Goal: Information Seeking & Learning: Learn about a topic

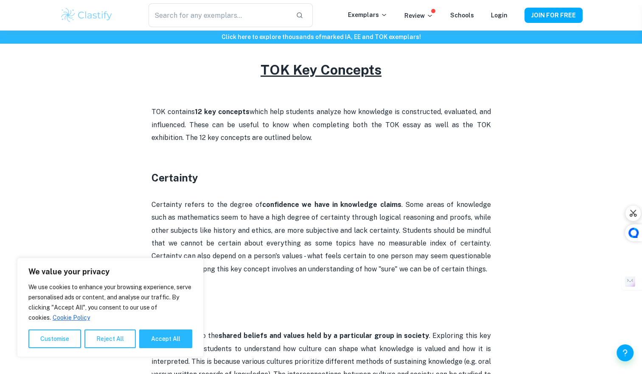
scroll to position [363, 0]
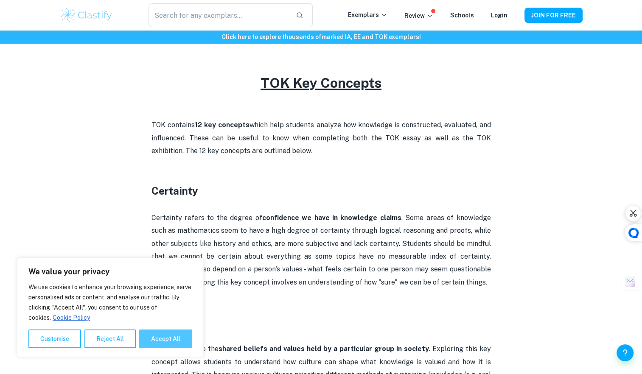
click at [177, 332] on button "Accept All" at bounding box center [165, 338] width 53 height 19
checkbox input "true"
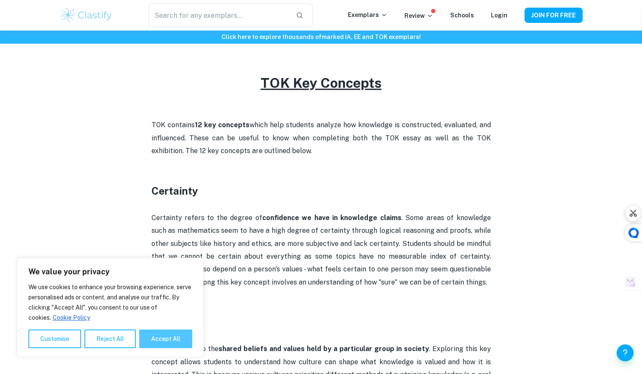
checkbox input "true"
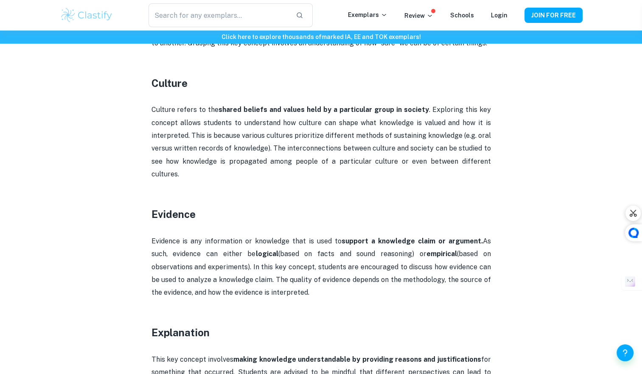
scroll to position [601, 0]
click at [401, 312] on p at bounding box center [320, 318] width 339 height 13
click at [375, 237] on strong "support a knowledge claim or argument." at bounding box center [411, 241] width 141 height 8
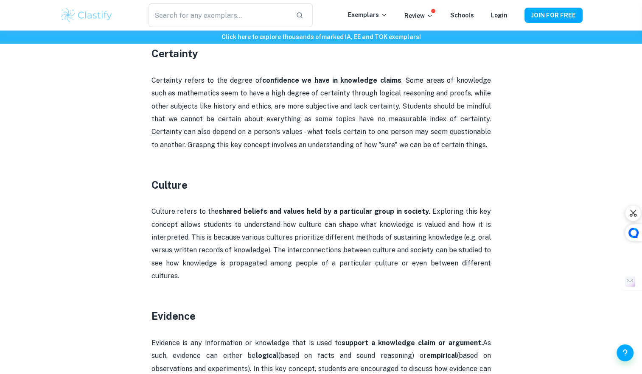
scroll to position [478, 0]
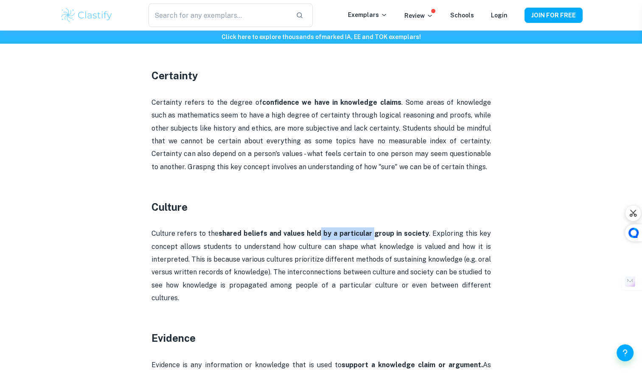
drag, startPoint x: 375, startPoint y: 232, endPoint x: 320, endPoint y: 239, distance: 55.6
click at [320, 239] on p "Culture refers to the shared beliefs and values held by a particular group in s…" at bounding box center [320, 265] width 339 height 77
click at [185, 291] on p "Culture refers to the shared beliefs and values held by a particular group in s…" at bounding box center [320, 265] width 339 height 77
drag, startPoint x: 159, startPoint y: 202, endPoint x: 193, endPoint y: 200, distance: 33.5
click at [193, 200] on h3 "Culture" at bounding box center [320, 206] width 339 height 15
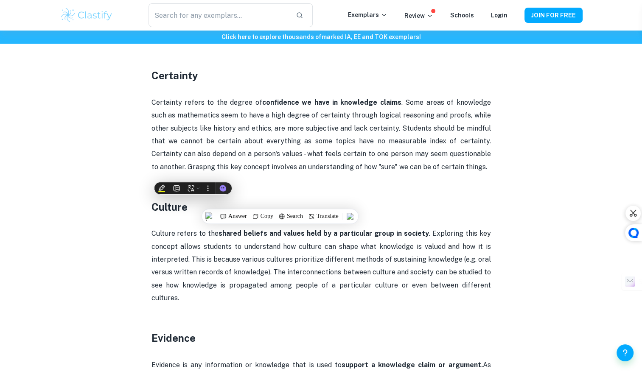
drag, startPoint x: 193, startPoint y: 200, endPoint x: 427, endPoint y: 154, distance: 238.5
click at [427, 154] on p "Certainty refers to the degree of confidence we have in knowledge claims . Some…" at bounding box center [320, 134] width 339 height 77
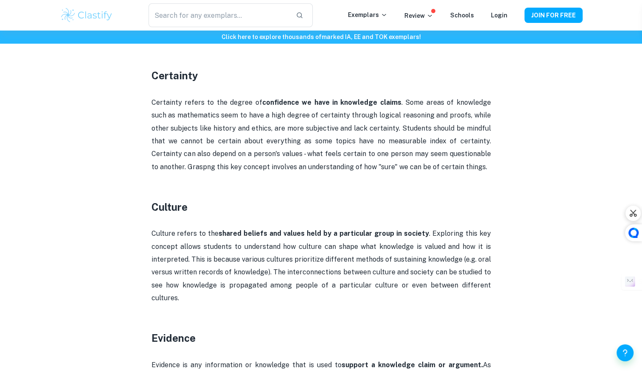
click at [446, 177] on p at bounding box center [320, 179] width 339 height 13
click at [357, 66] on p at bounding box center [320, 61] width 339 height 13
click at [393, 247] on p "Culture refers to the shared beliefs and values held by a particular group in s…" at bounding box center [320, 265] width 339 height 77
